Goal: Find specific page/section: Find specific page/section

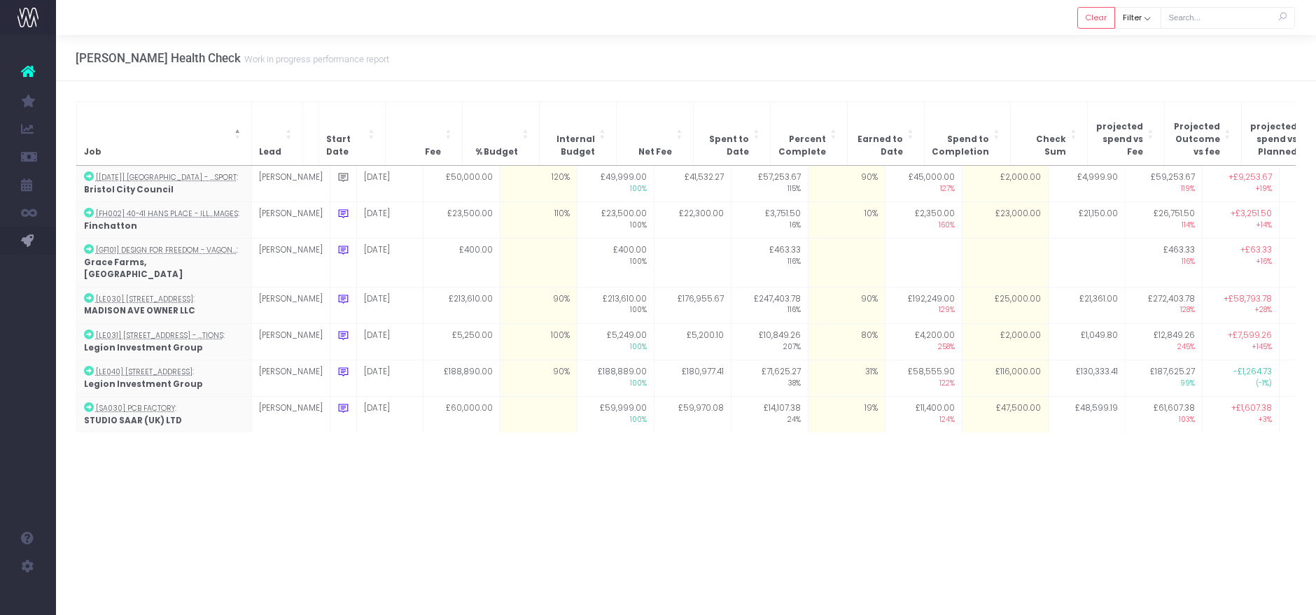
scroll to position [18, 0]
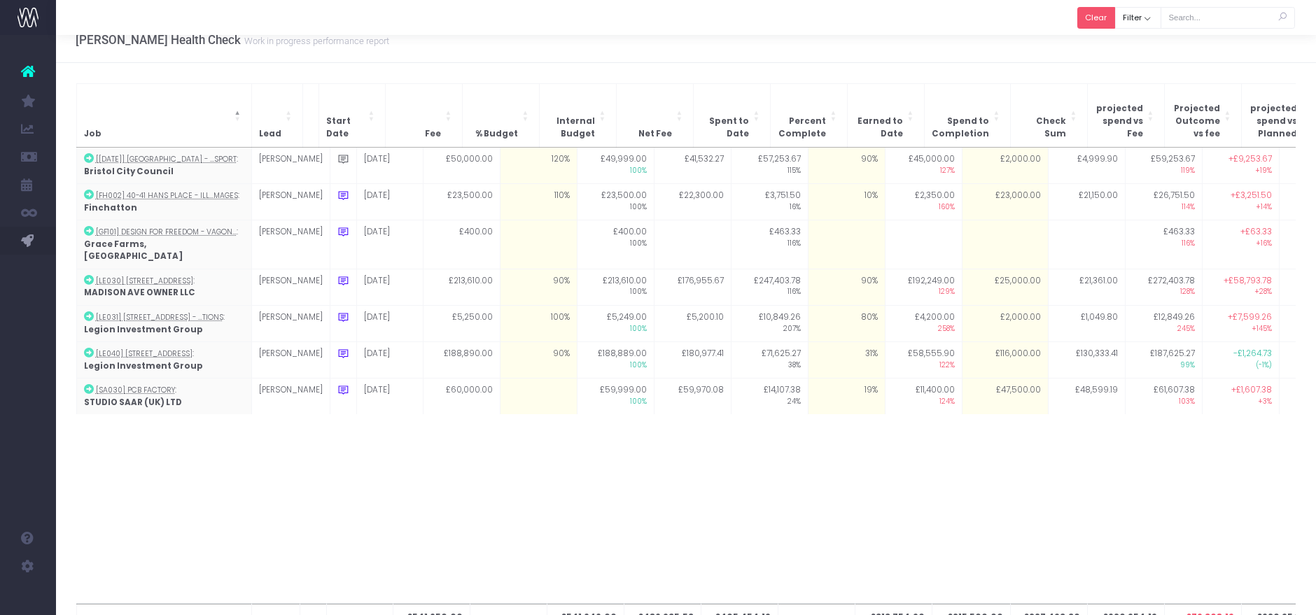
click at [1096, 25] on button "Clear" at bounding box center [1097, 18] width 38 height 22
checkbox input "true"
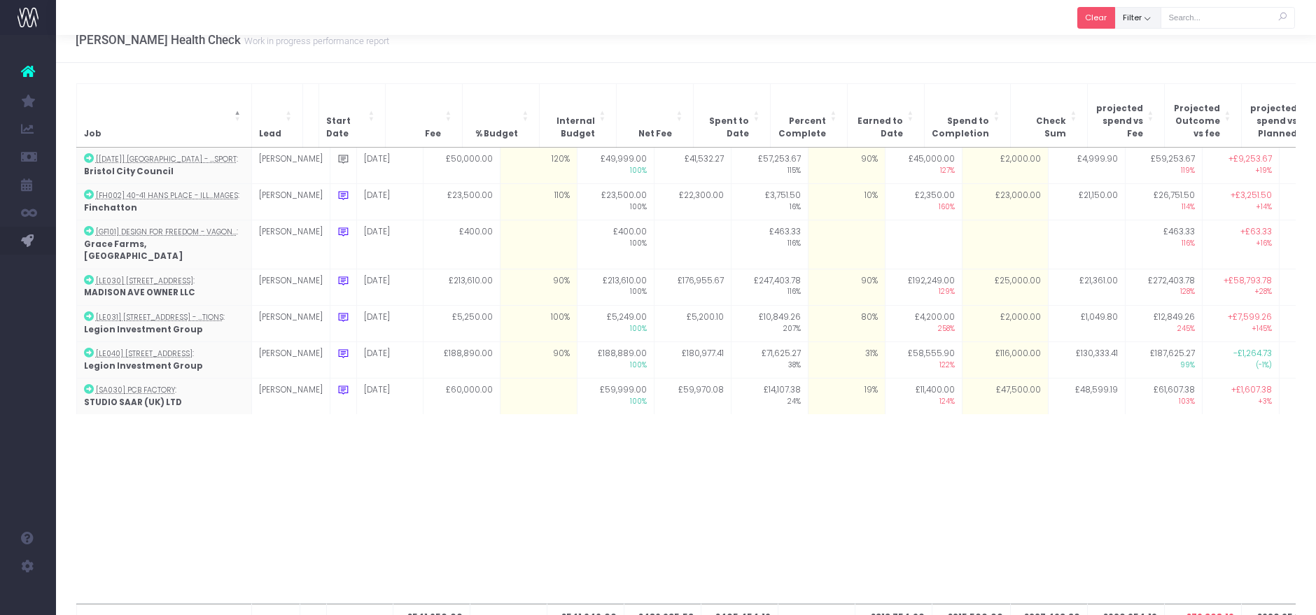
checkbox input "true"
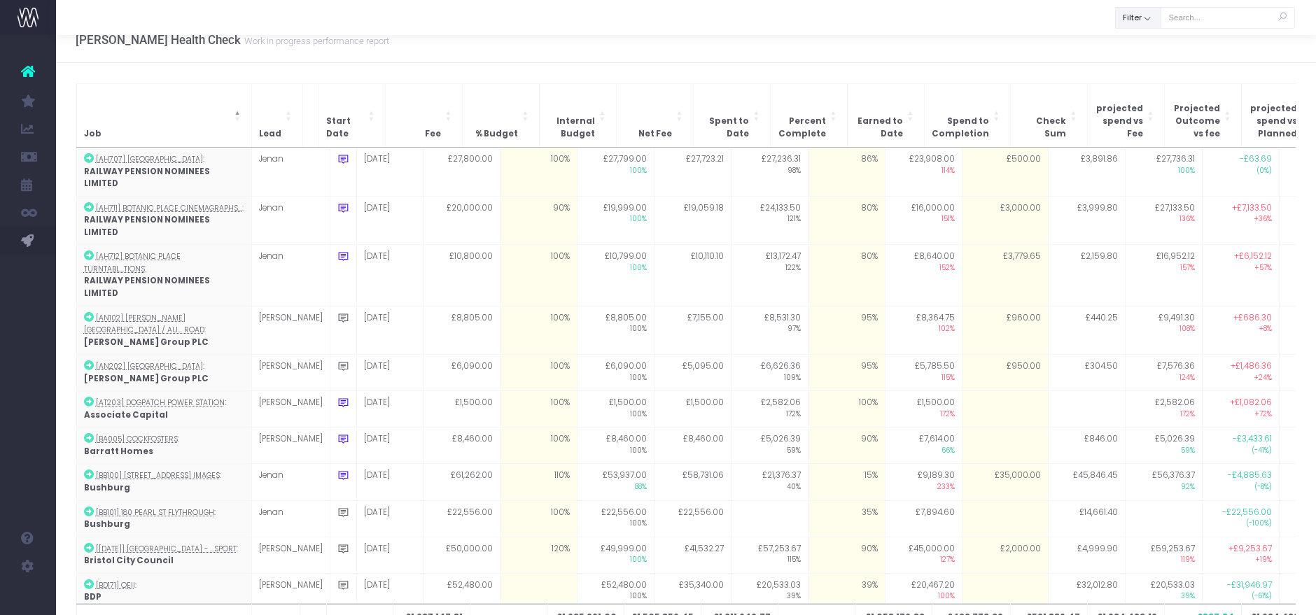
click at [1127, 26] on button "Filter" at bounding box center [1138, 18] width 46 height 22
click at [1128, 44] on div "All" at bounding box center [1178, 52] width 124 height 25
click at [1135, 47] on span at bounding box center [1135, 49] width 13 height 13
click at [1150, 47] on input "All" at bounding box center [1154, 46] width 9 height 9
checkbox input "false"
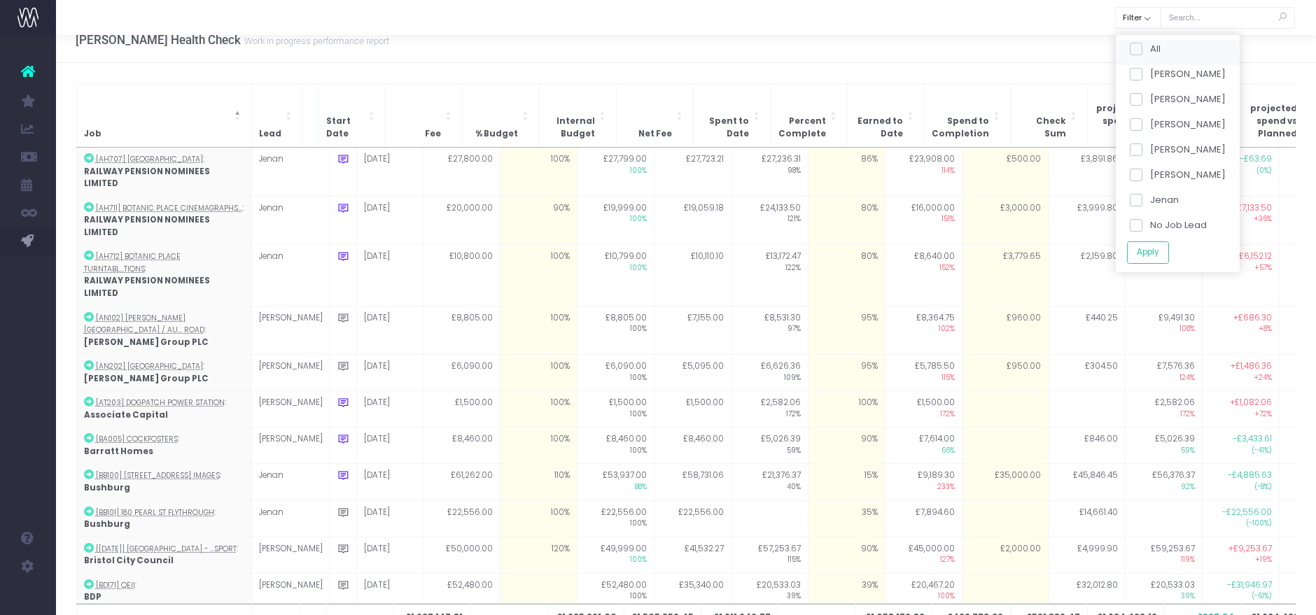
checkbox input "false"
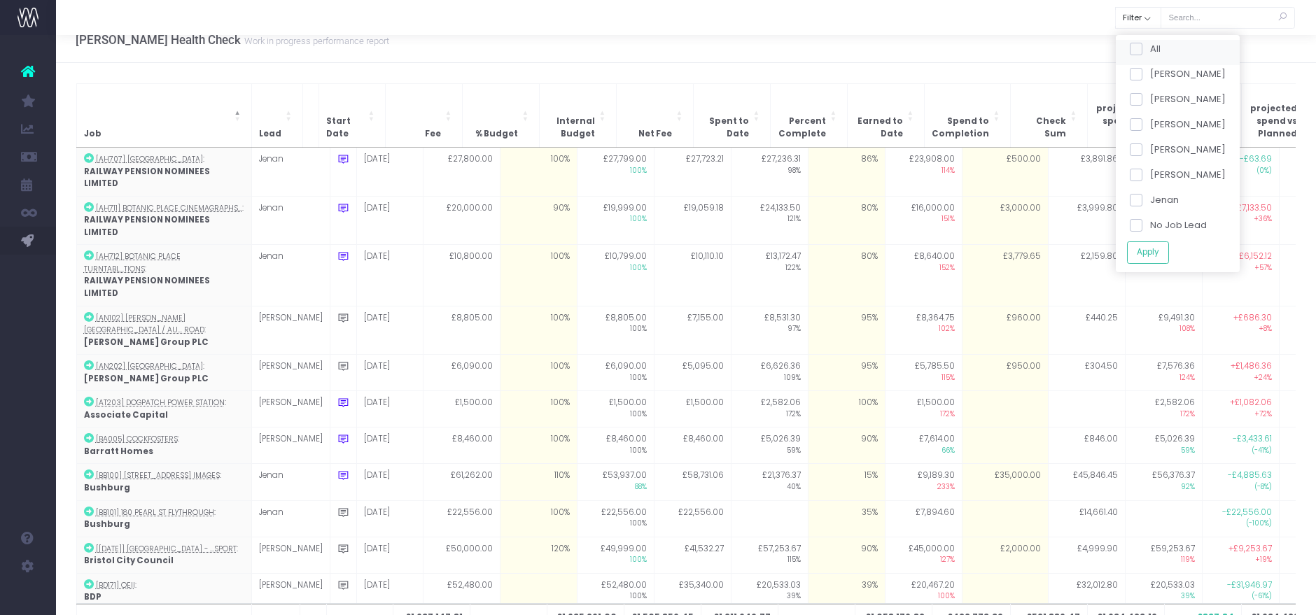
checkbox input "false"
click at [1139, 125] on span at bounding box center [1135, 124] width 13 height 13
click at [1150, 125] on input "[PERSON_NAME]" at bounding box center [1154, 122] width 9 height 9
checkbox input "true"
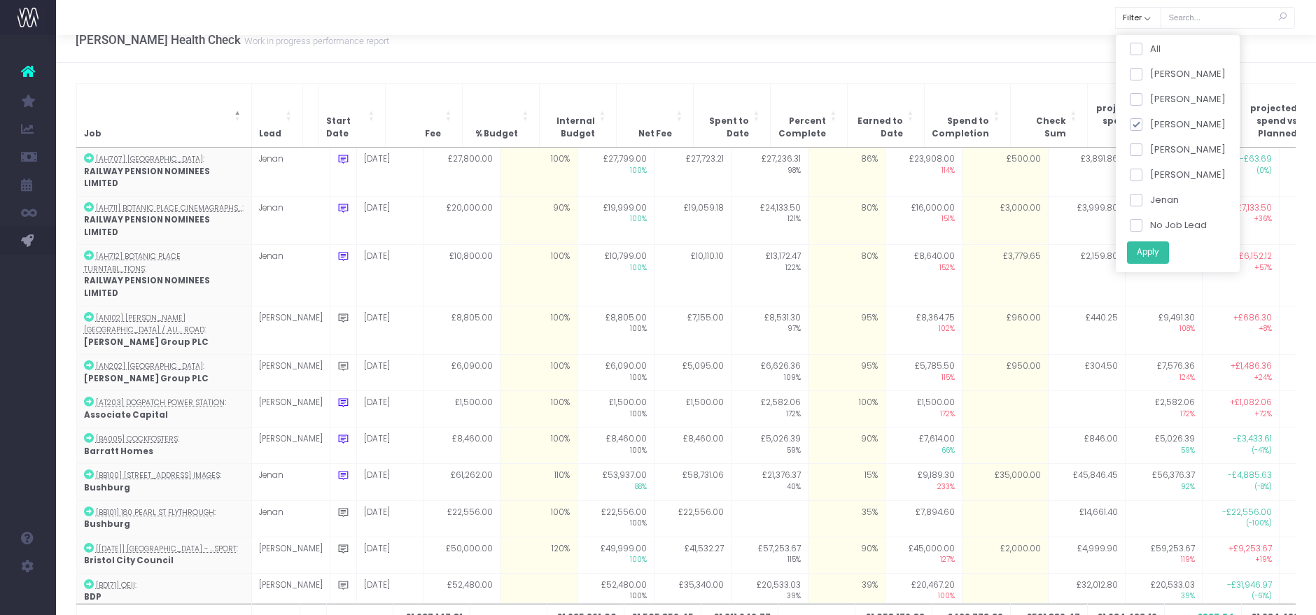
click at [1140, 262] on button "Apply" at bounding box center [1148, 253] width 42 height 23
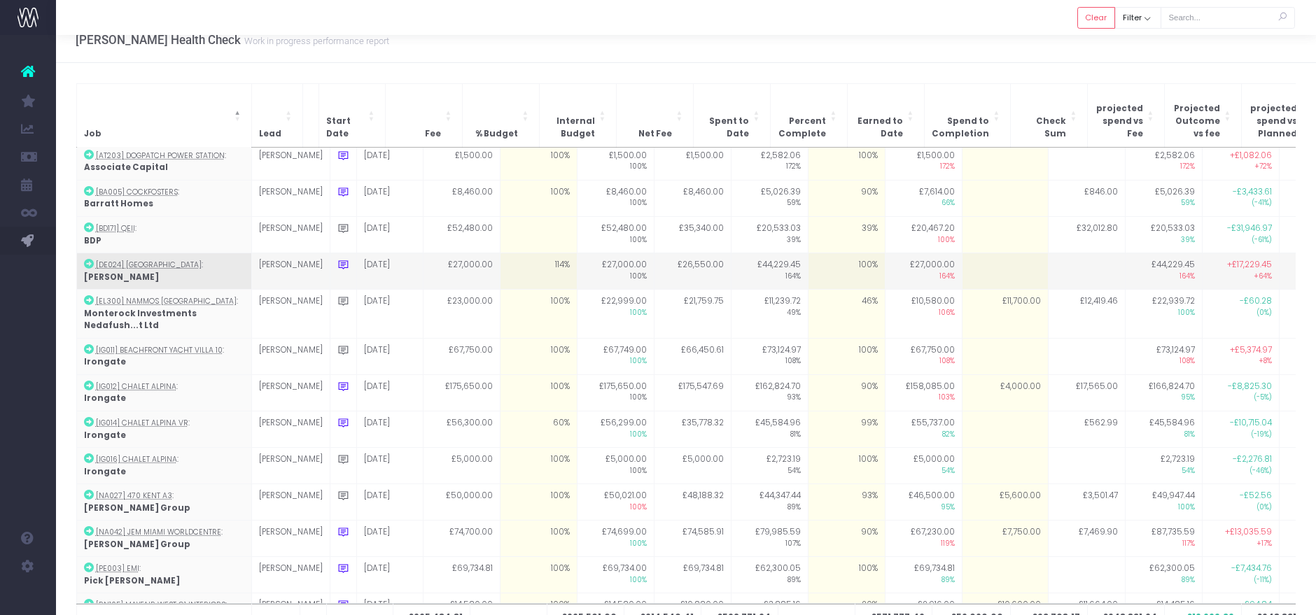
scroll to position [155, 0]
